Goal: Check status: Check status

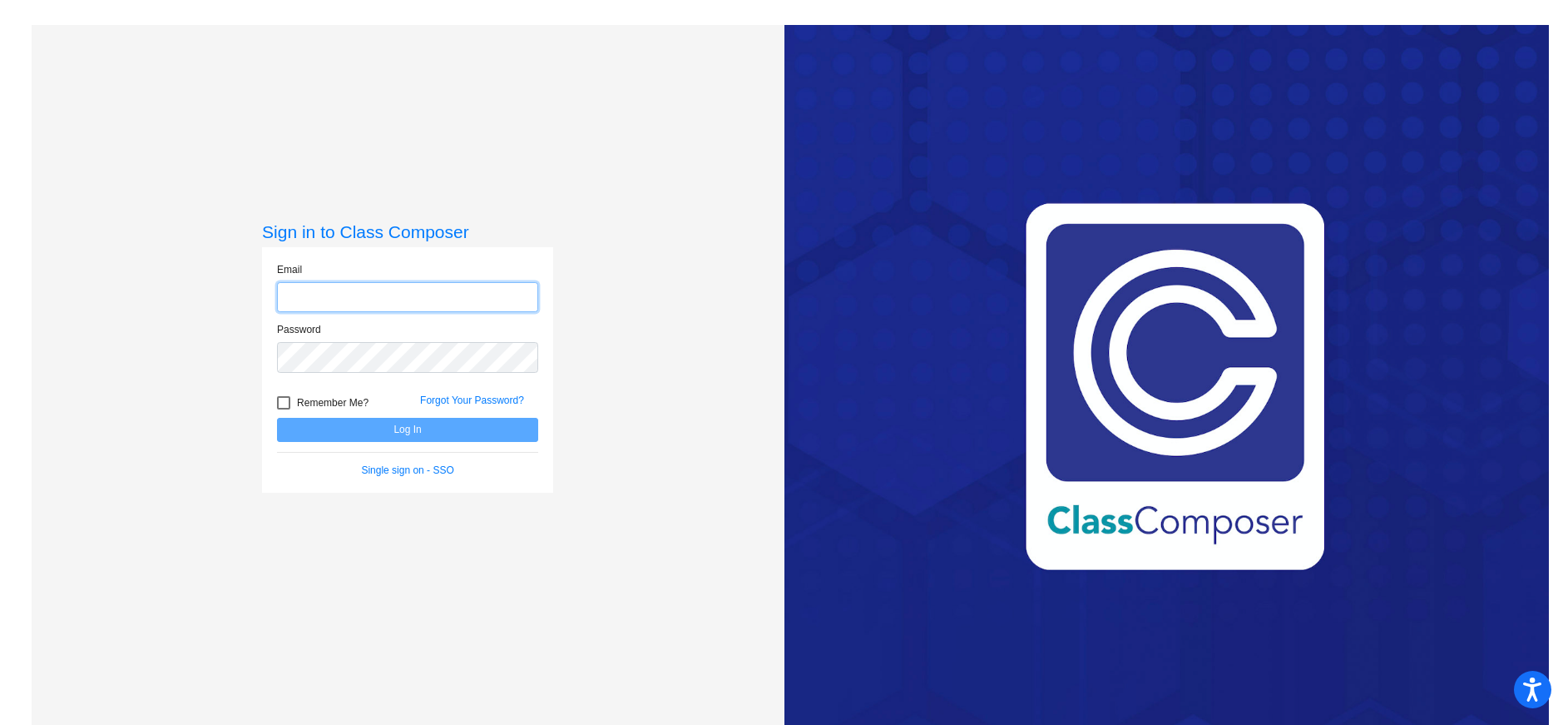
type input "[EMAIL_ADDRESS][PERSON_NAME][DOMAIN_NAME]"
click at [396, 420] on button "Log In" at bounding box center [407, 430] width 261 height 25
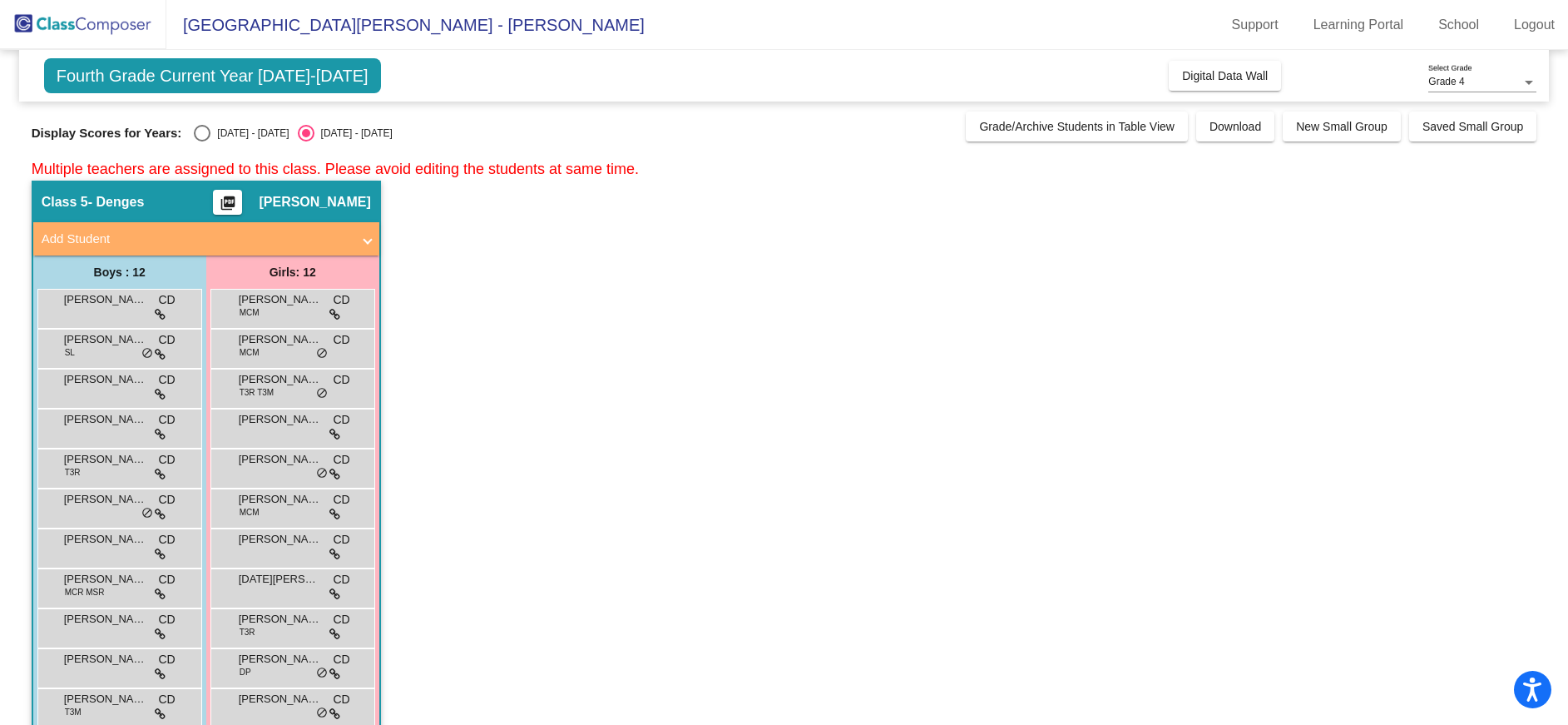
click at [205, 136] on div "Select an option" at bounding box center [202, 133] width 17 height 17
click at [202, 142] on input "[DATE] - [DATE]" at bounding box center [201, 142] width 1 height 1
radio input "true"
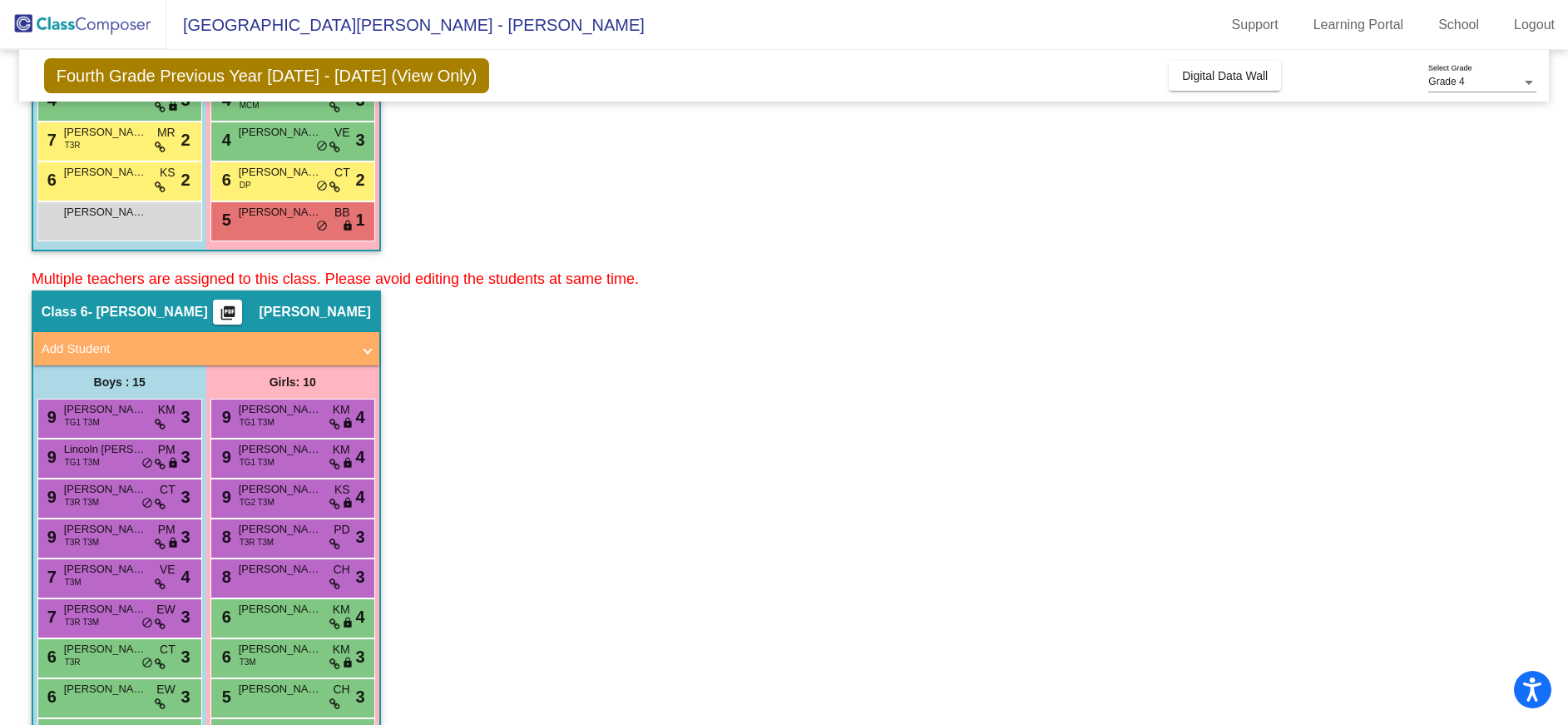
scroll to position [666, 0]
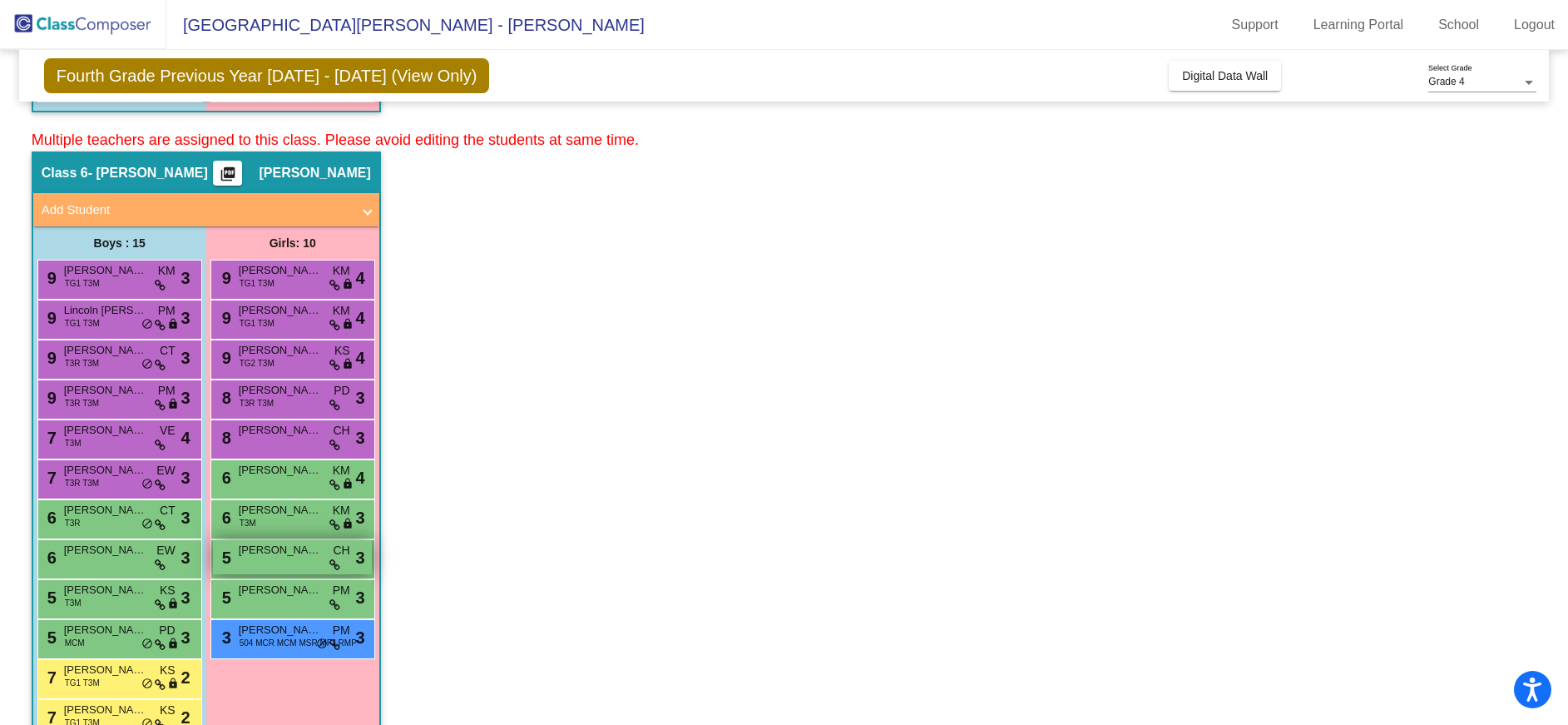
click at [285, 553] on span "[PERSON_NAME]" at bounding box center [280, 550] width 83 height 17
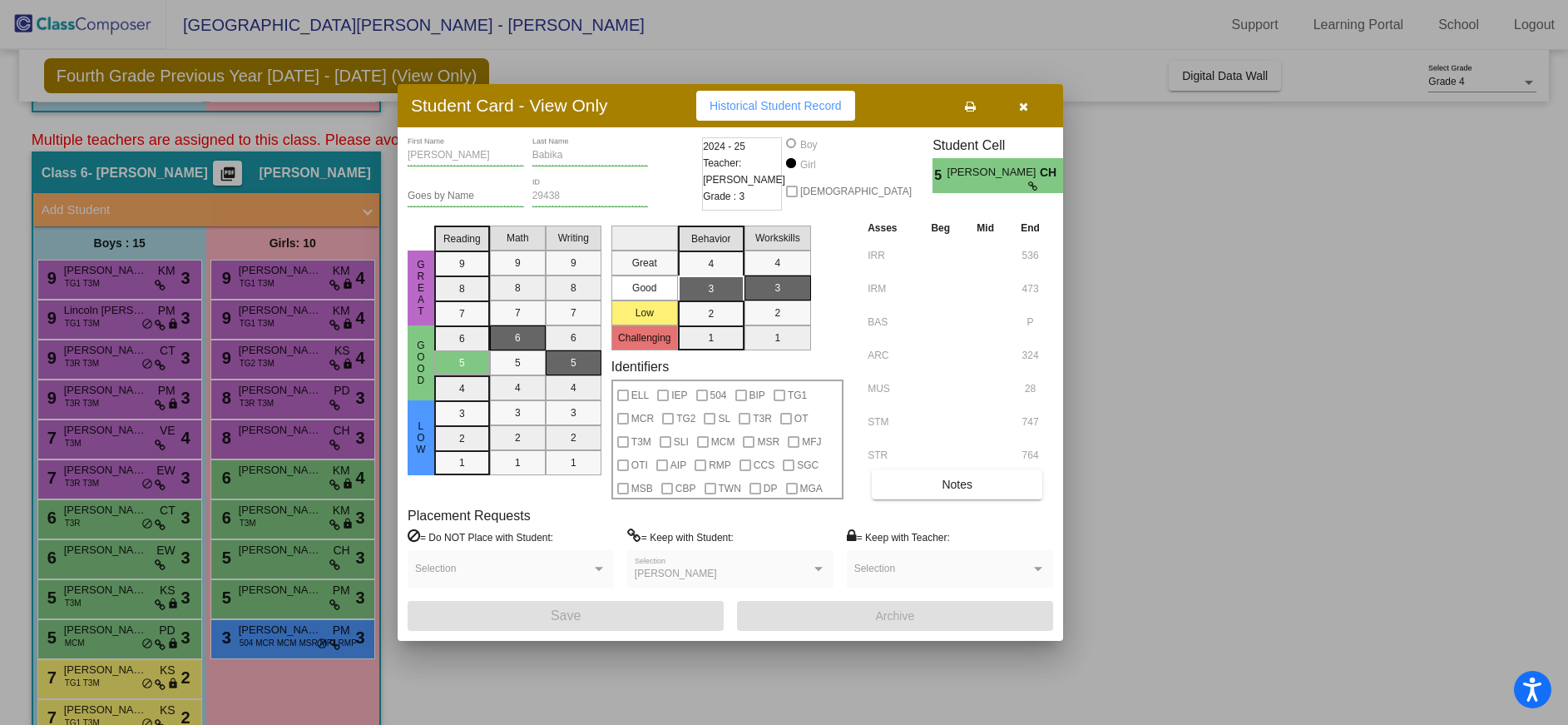
drag, startPoint x: 1022, startPoint y: 105, endPoint x: 207, endPoint y: 593, distance: 949.9
click at [1021, 104] on icon "button" at bounding box center [1023, 107] width 9 height 11
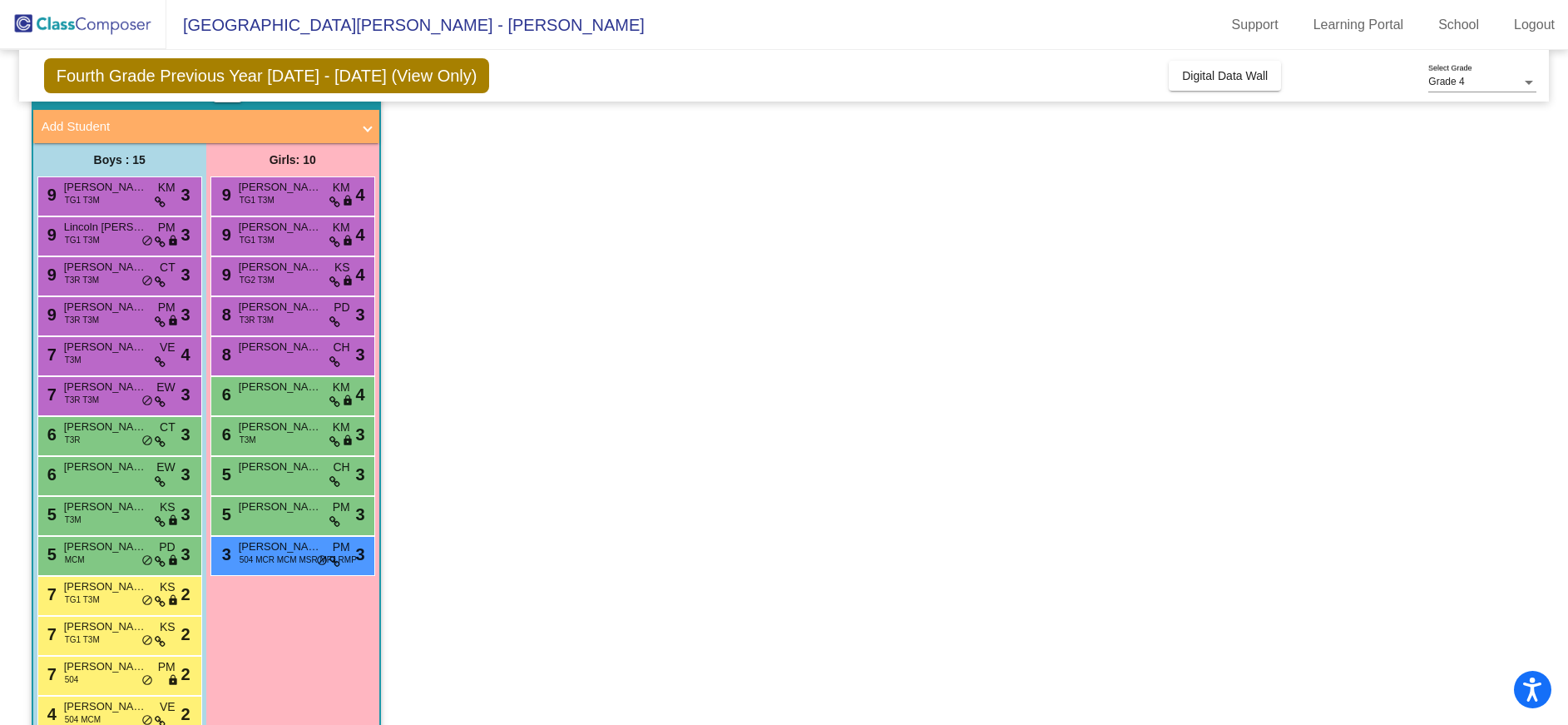
scroll to position [826, 0]
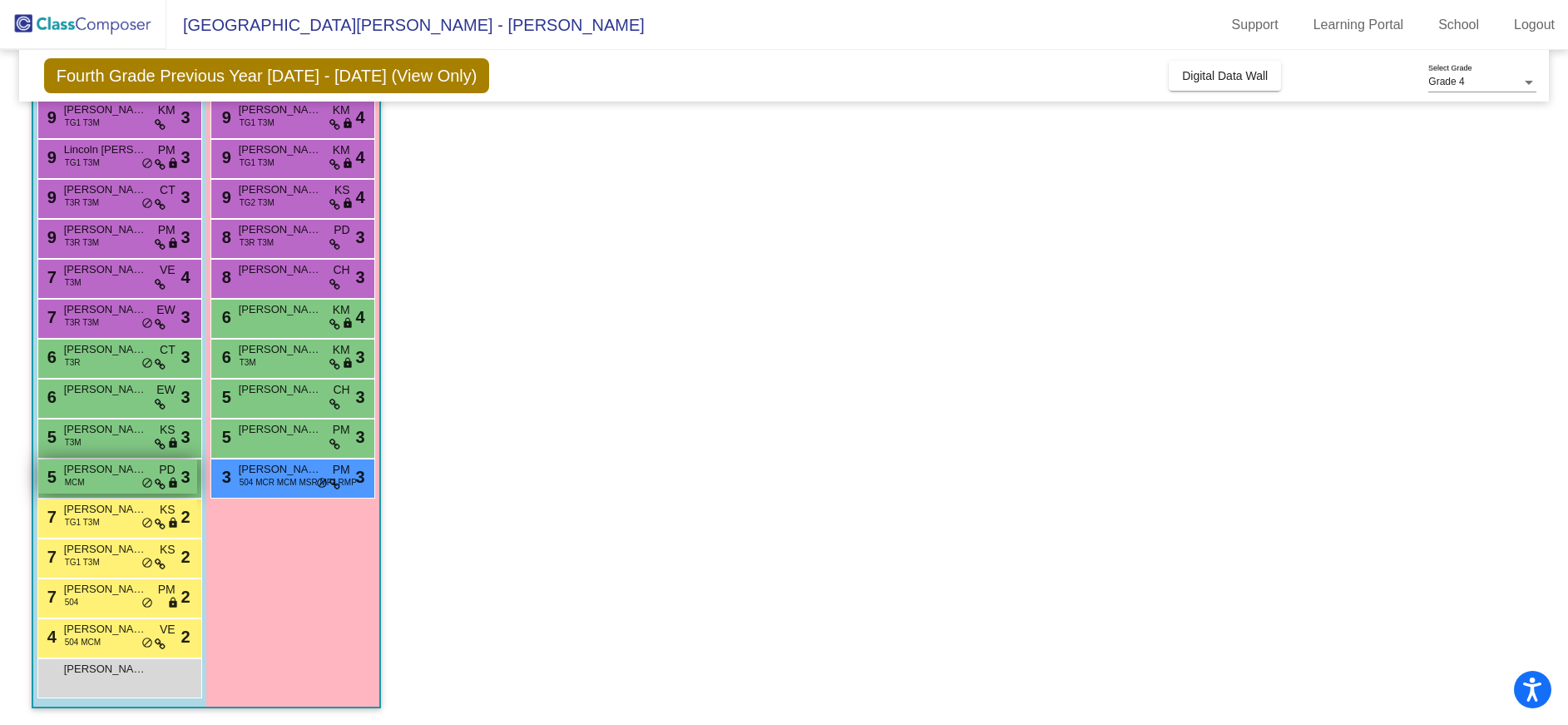
click at [157, 467] on div "5 [PERSON_NAME] MCM PD lock do_not_disturb_alt 3" at bounding box center [118, 476] width 159 height 34
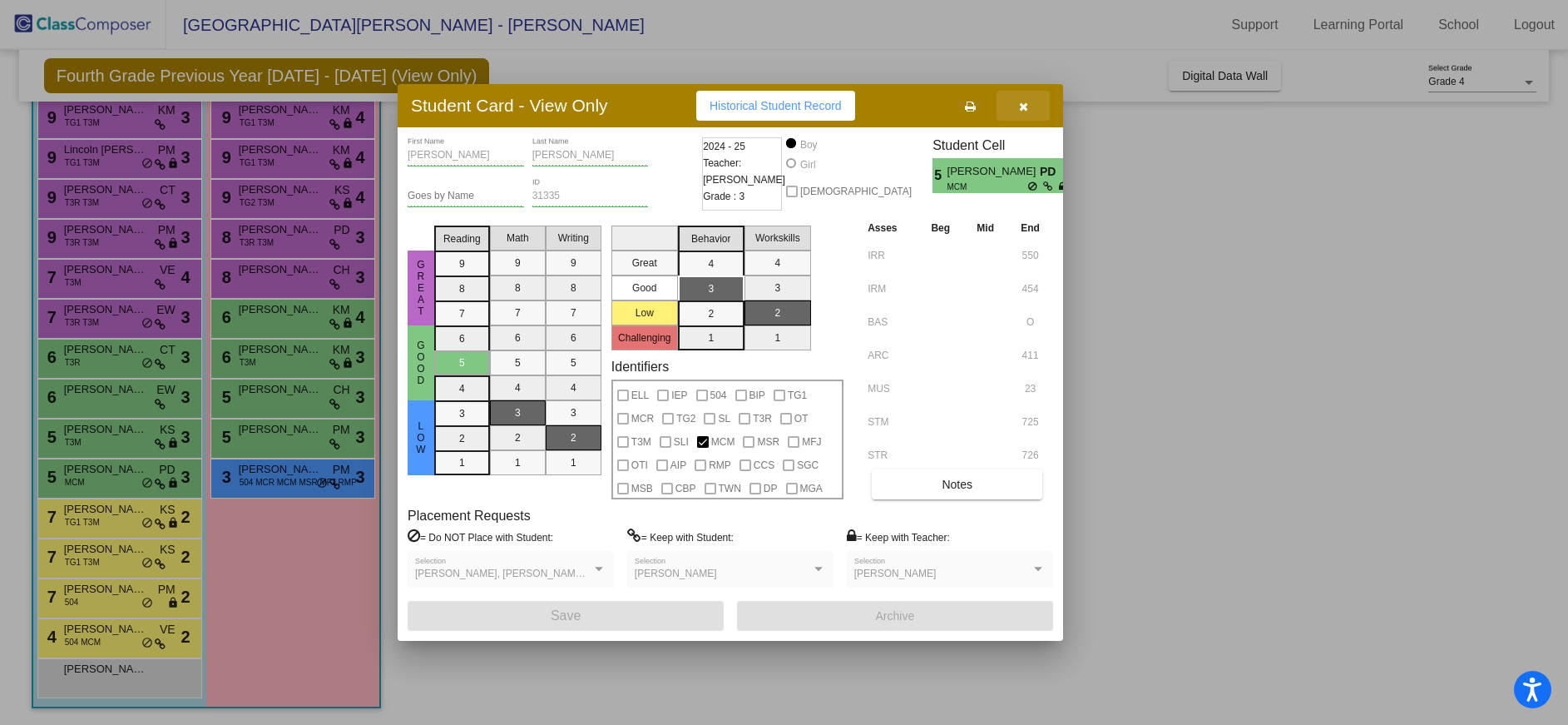
click at [1020, 108] on icon "button" at bounding box center [1023, 107] width 9 height 11
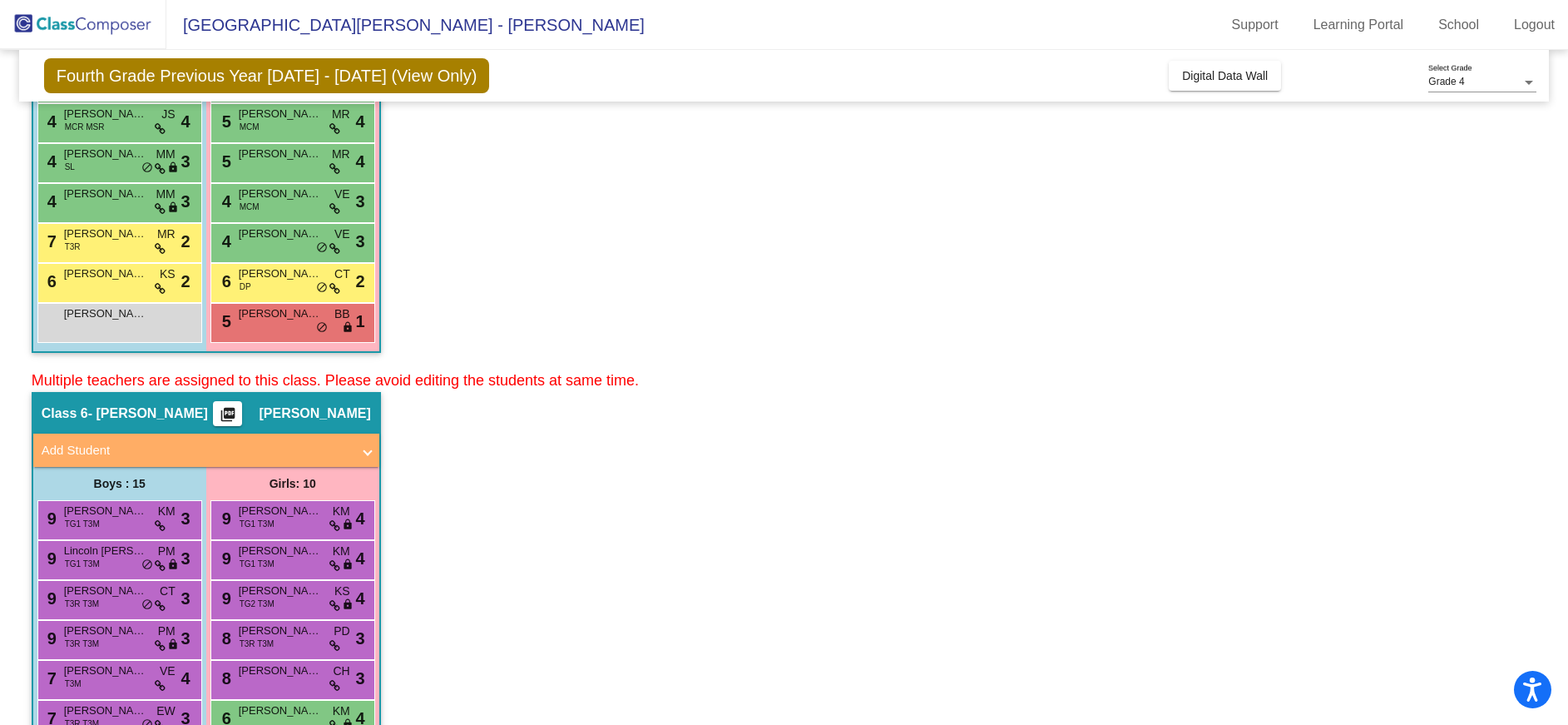
scroll to position [244, 0]
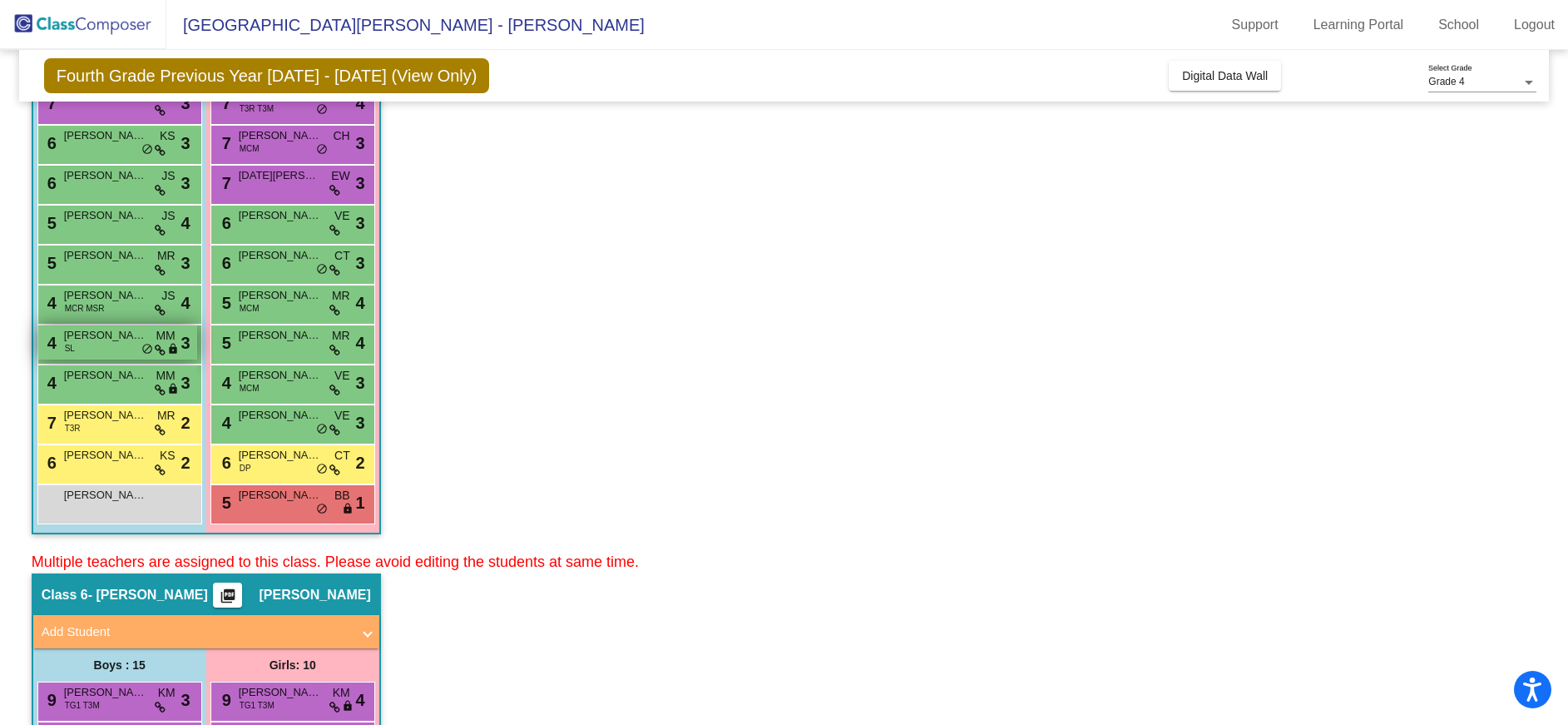
click at [161, 337] on span "MM" at bounding box center [165, 335] width 19 height 18
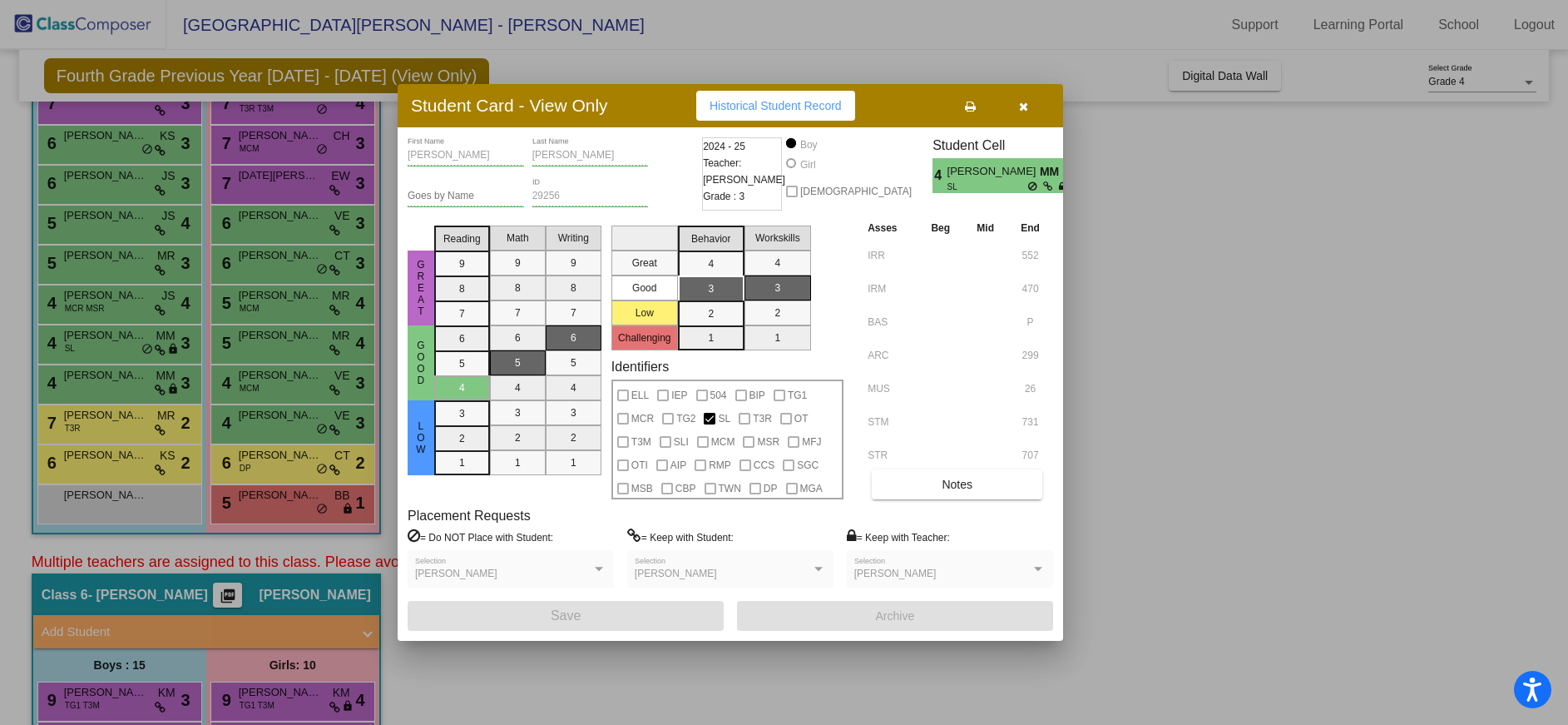
click at [1019, 103] on icon "button" at bounding box center [1023, 107] width 9 height 11
